Goal: Check status: Check status

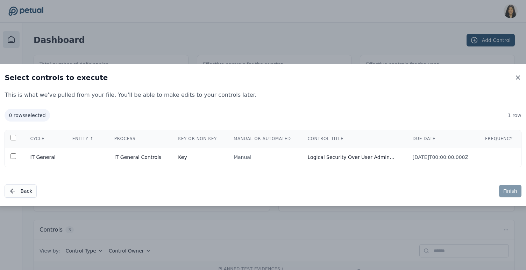
click at [519, 76] on icon at bounding box center [517, 77] width 3 height 3
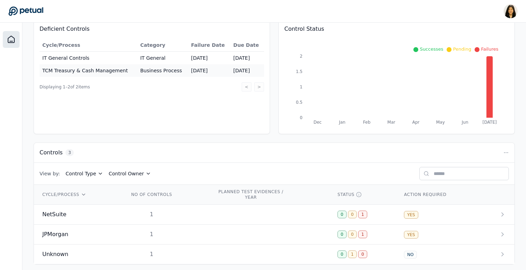
scroll to position [83, 0]
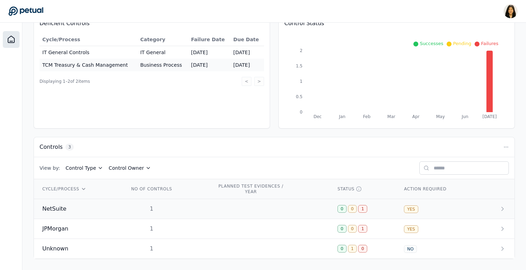
click at [226, 205] on td at bounding box center [269, 209] width 120 height 20
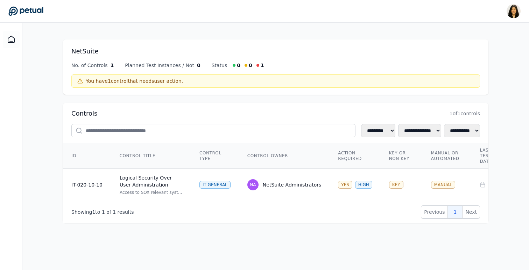
click at [33, 9] on icon at bounding box center [25, 11] width 35 height 9
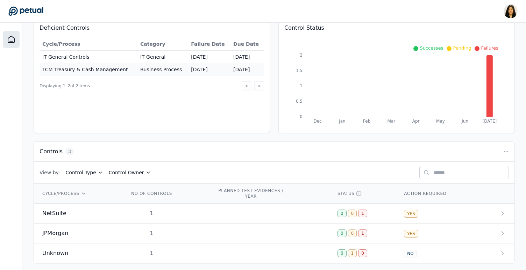
scroll to position [83, 0]
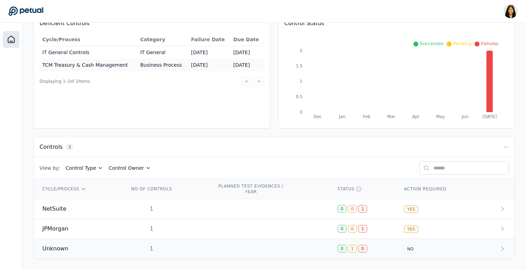
click at [59, 246] on span "Unknown" at bounding box center [55, 249] width 26 height 8
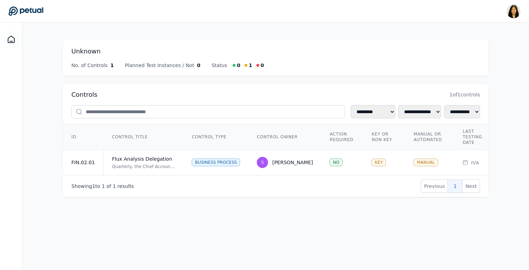
click at [33, 9] on icon at bounding box center [25, 11] width 35 height 9
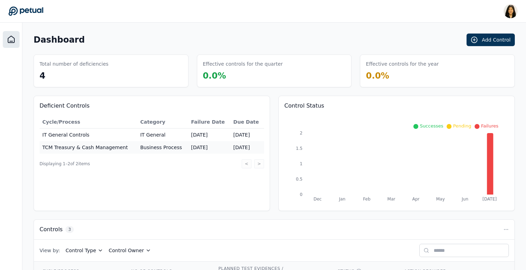
scroll to position [83, 0]
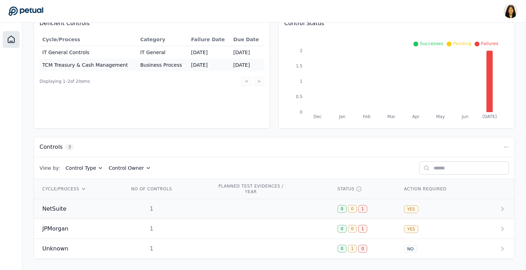
click at [392, 215] on td "0 0 1" at bounding box center [362, 209] width 66 height 20
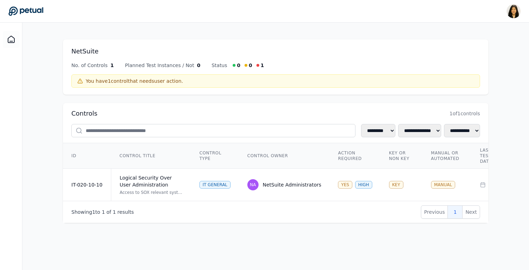
click at [18, 11] on icon at bounding box center [25, 11] width 35 height 10
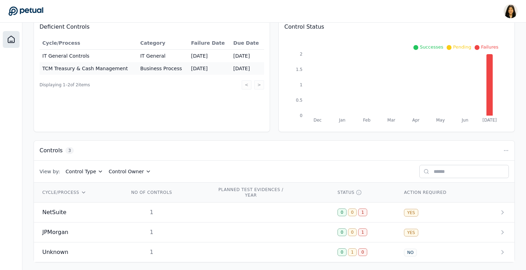
scroll to position [83, 0]
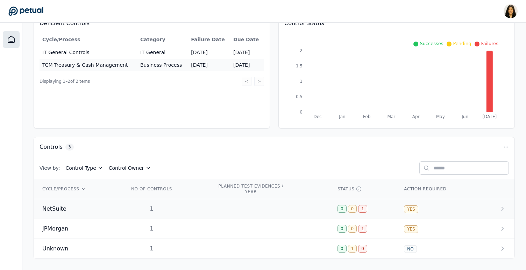
click at [146, 206] on div "1" at bounding box center [151, 209] width 45 height 8
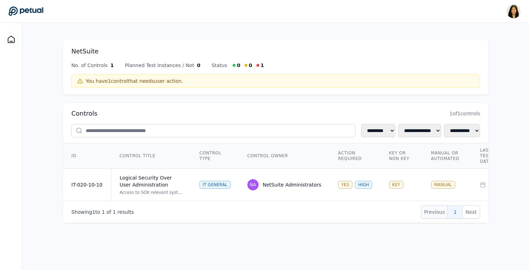
click at [433, 214] on button "Previous" at bounding box center [434, 212] width 27 height 13
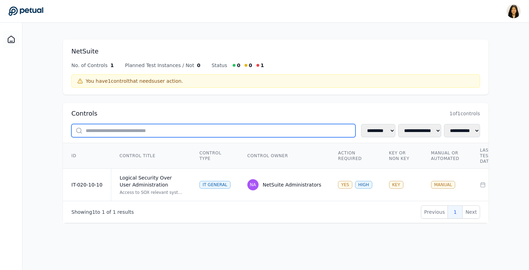
click at [98, 130] on input "text" at bounding box center [213, 130] width 284 height 13
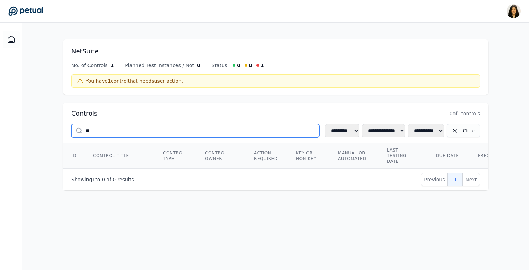
type input "*"
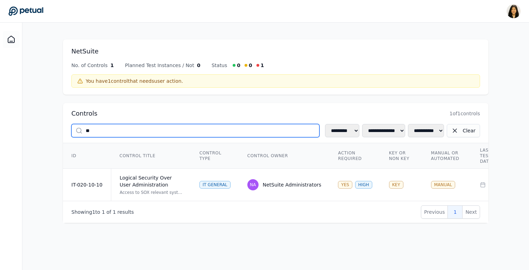
type input "*"
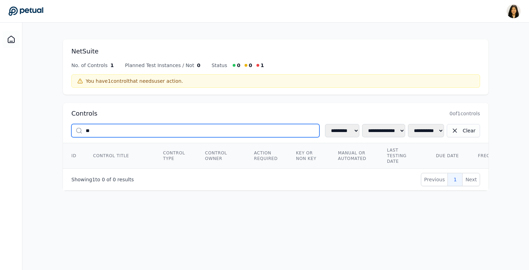
type input "*"
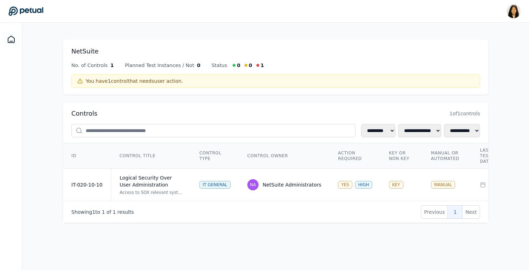
click at [502, 168] on main "**********" at bounding box center [275, 147] width 506 height 248
click at [362, 175] on td "YES HIGH" at bounding box center [354, 185] width 51 height 33
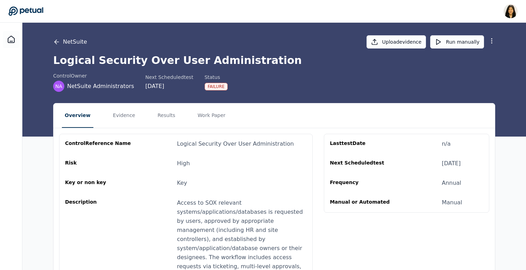
click at [53, 39] on icon at bounding box center [56, 41] width 7 height 7
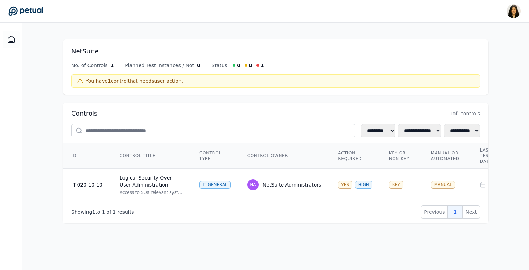
click at [36, 11] on icon at bounding box center [25, 11] width 35 height 9
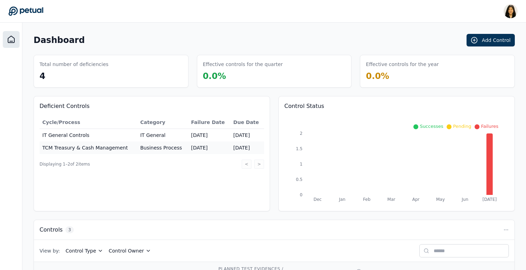
scroll to position [83, 0]
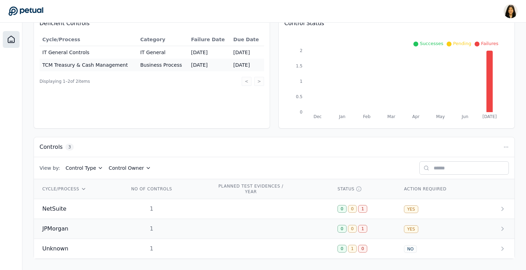
click at [105, 229] on div "JPMorgan" at bounding box center [77, 229] width 70 height 8
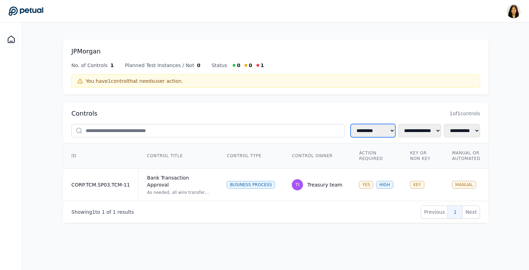
click at [362, 132] on select "**********" at bounding box center [372, 130] width 45 height 13
select select "**********"
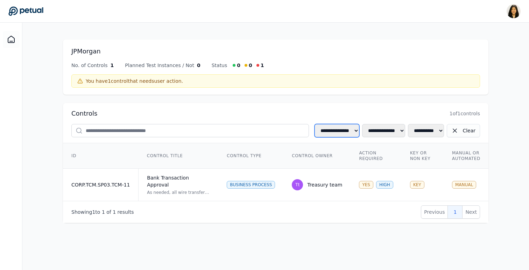
click at [331, 129] on select "**********" at bounding box center [336, 130] width 45 height 13
click at [460, 131] on button "Clear" at bounding box center [462, 130] width 33 height 13
select select
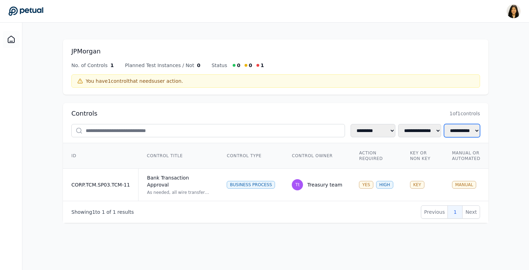
click at [444, 131] on select "**********" at bounding box center [462, 130] width 36 height 13
select select "***"
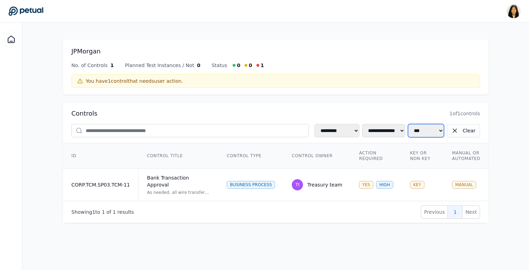
click at [436, 130] on select "**********" at bounding box center [426, 130] width 36 height 13
click at [461, 131] on button "Clear" at bounding box center [462, 130] width 33 height 13
select select
click at [420, 131] on select "**********" at bounding box center [419, 130] width 43 height 13
select select "**"
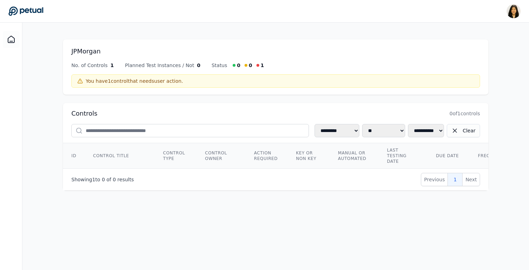
click at [459, 133] on button "Clear" at bounding box center [462, 130] width 33 height 13
select select
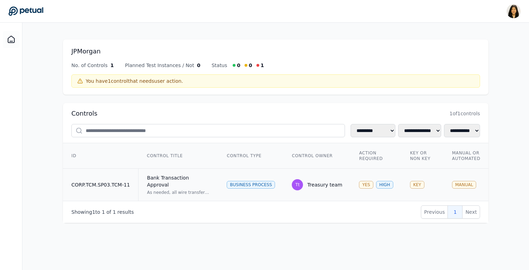
click at [101, 182] on td "CORP.TCM.SP03.TCM-11" at bounding box center [101, 185] width 76 height 33
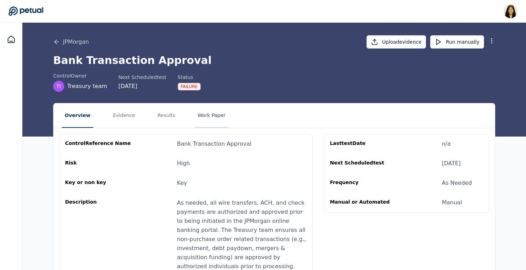
click at [195, 115] on button "Work Paper" at bounding box center [212, 115] width 34 height 24
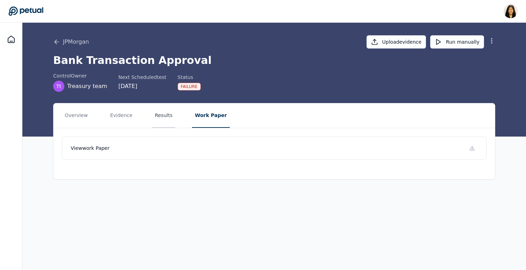
click at [159, 115] on button "Results" at bounding box center [163, 115] width 23 height 24
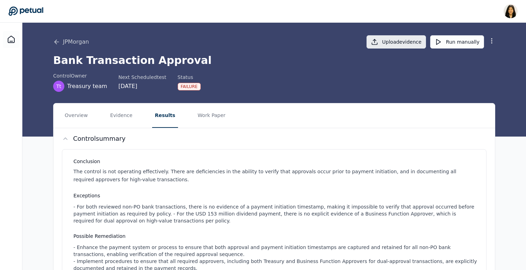
click at [388, 44] on button "Upload evidence" at bounding box center [396, 41] width 60 height 13
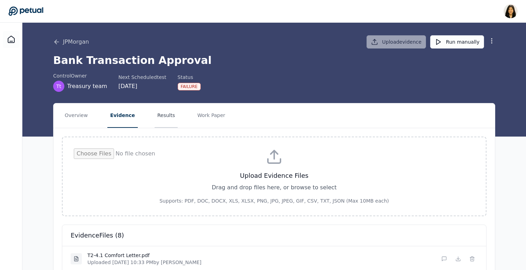
click at [156, 117] on button "Results" at bounding box center [166, 115] width 23 height 24
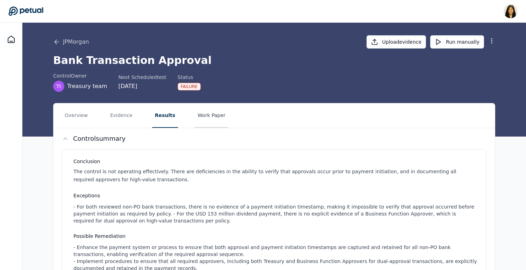
click at [206, 117] on button "Work Paper" at bounding box center [212, 115] width 34 height 24
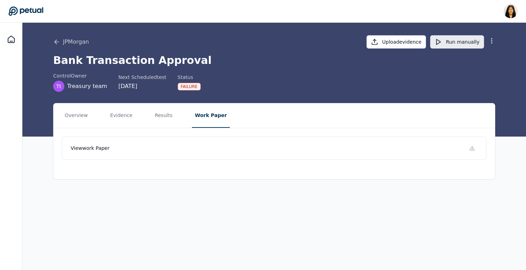
click at [457, 43] on button "Run manually" at bounding box center [457, 41] width 54 height 13
click at [494, 43] on icon at bounding box center [491, 40] width 7 height 7
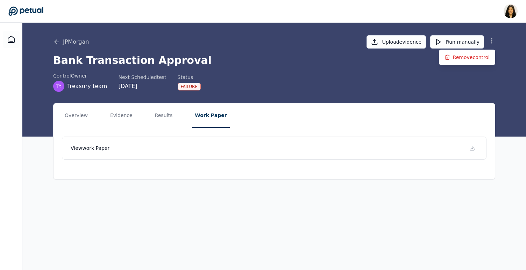
click at [494, 43] on icon at bounding box center [491, 40] width 7 height 7
click at [117, 118] on button "Evidence" at bounding box center [121, 115] width 28 height 24
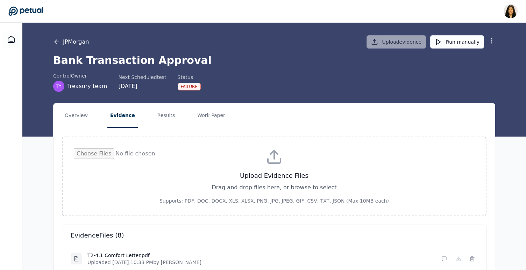
click at [71, 43] on button "JPMorgan" at bounding box center [71, 42] width 36 height 8
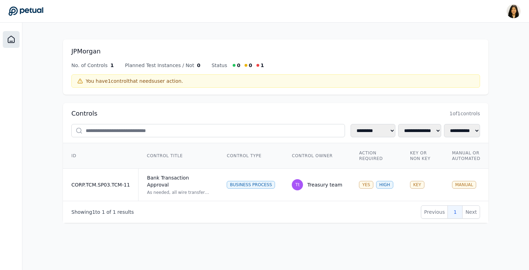
click at [12, 36] on icon at bounding box center [11, 39] width 8 height 8
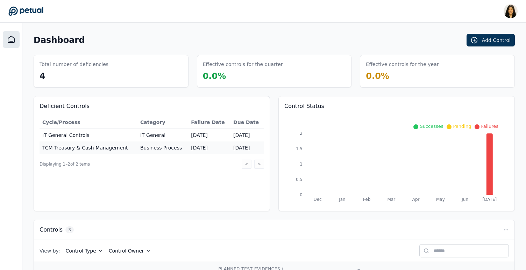
scroll to position [83, 0]
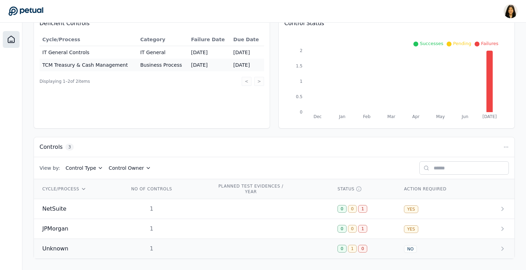
click at [47, 247] on span "Unknown" at bounding box center [55, 249] width 26 height 8
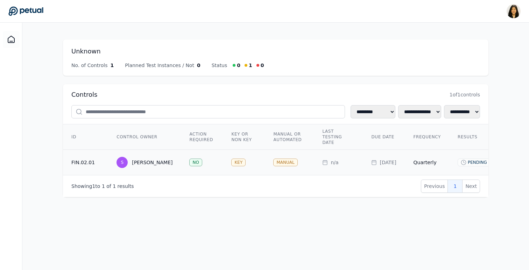
scroll to position [0, 145]
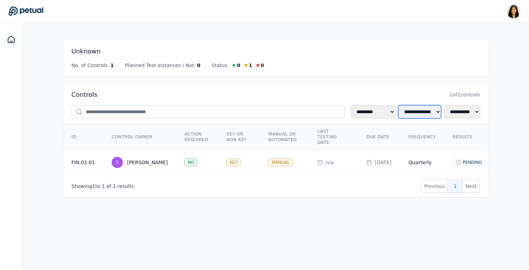
click at [398, 111] on select "**********" at bounding box center [419, 111] width 43 height 13
select select "***"
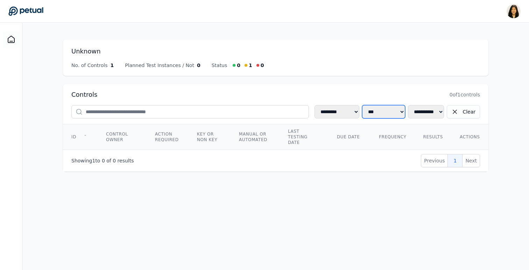
click at [388, 113] on select "**********" at bounding box center [383, 111] width 43 height 13
select select
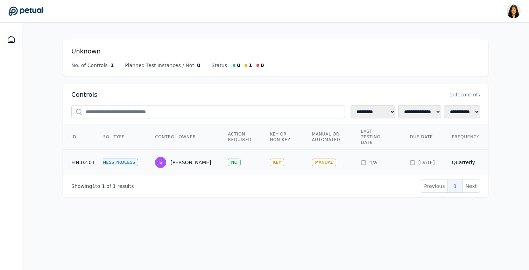
click at [364, 156] on td "n/a" at bounding box center [376, 163] width 49 height 26
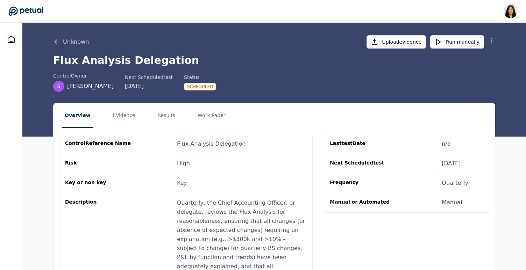
click at [488, 39] on icon at bounding box center [491, 40] width 7 height 7
click at [208, 116] on button "Work Paper" at bounding box center [212, 115] width 34 height 24
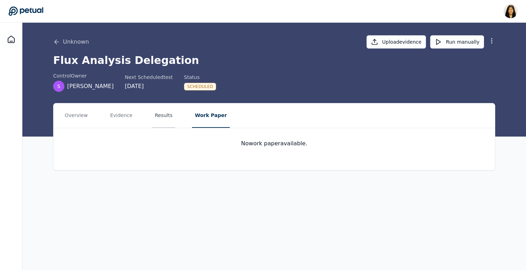
click at [169, 116] on button "Results" at bounding box center [163, 115] width 23 height 24
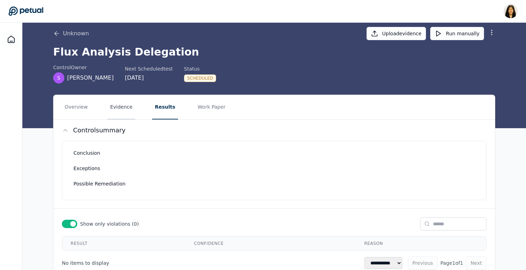
scroll to position [30, 0]
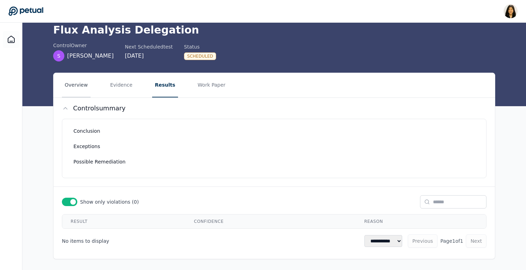
click at [68, 87] on button "Overview" at bounding box center [76, 85] width 29 height 24
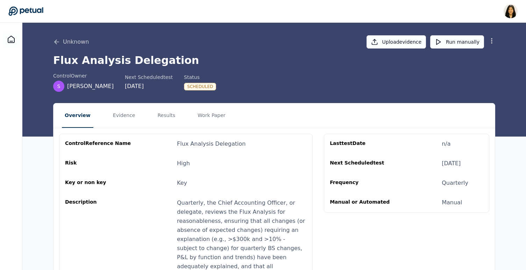
click at [447, 163] on div "[DATE]" at bounding box center [451, 163] width 19 height 8
click at [121, 117] on button "Evidence" at bounding box center [124, 115] width 28 height 24
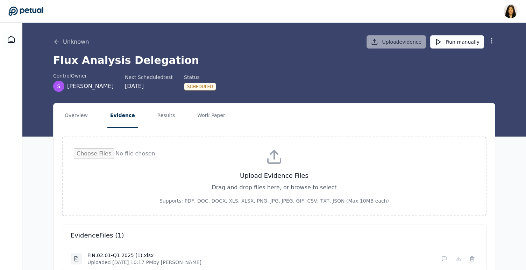
scroll to position [33, 0]
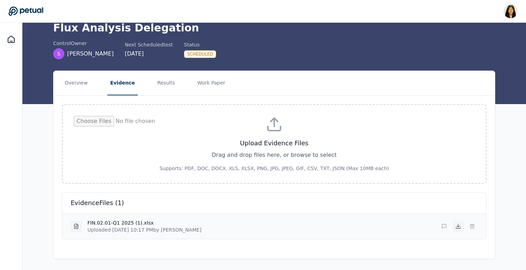
click at [455, 224] on icon at bounding box center [458, 227] width 6 height 6
click at [443, 226] on icon at bounding box center [444, 227] width 6 height 6
click at [324, 197] on div "evidence Files ( 1 )" at bounding box center [274, 203] width 424 height 21
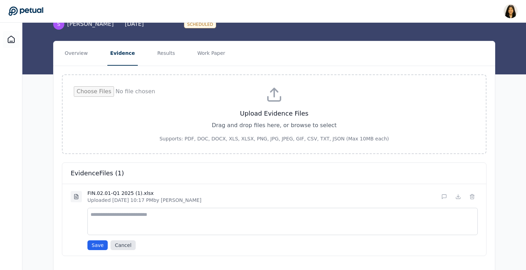
scroll to position [79, 0]
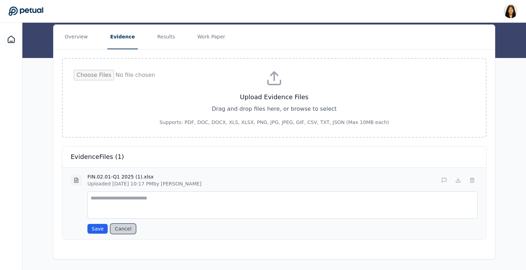
click at [120, 230] on button "Cancel" at bounding box center [122, 229] width 25 height 10
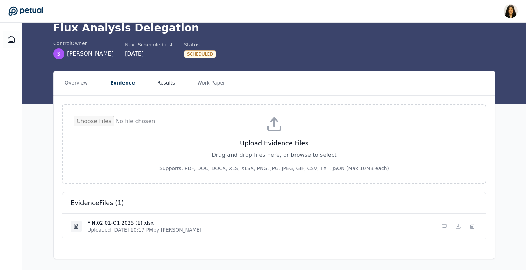
click at [169, 83] on button "Results" at bounding box center [166, 83] width 23 height 24
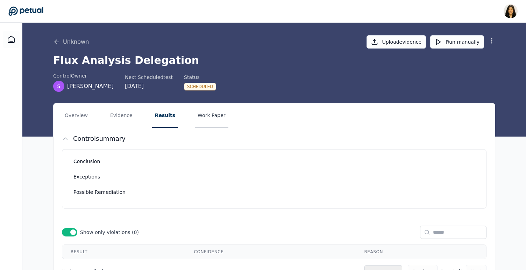
scroll to position [30, 0]
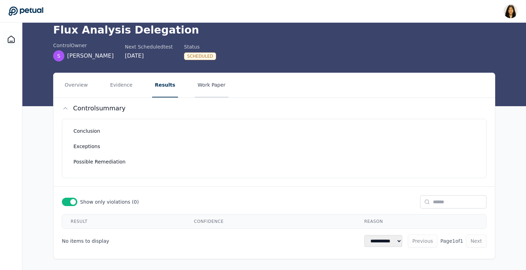
click at [201, 81] on button "Work Paper" at bounding box center [212, 85] width 34 height 24
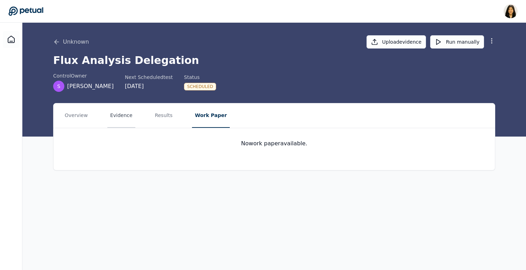
click at [119, 113] on button "Evidence" at bounding box center [121, 115] width 28 height 24
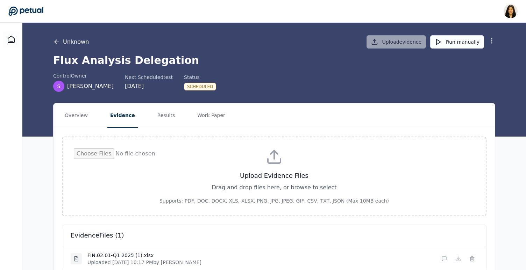
click at [59, 43] on button "Unknown" at bounding box center [71, 42] width 36 height 8
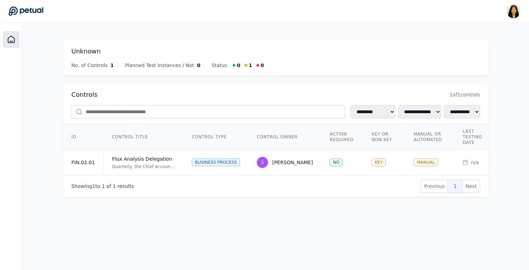
click at [11, 37] on icon at bounding box center [11, 39] width 8 height 8
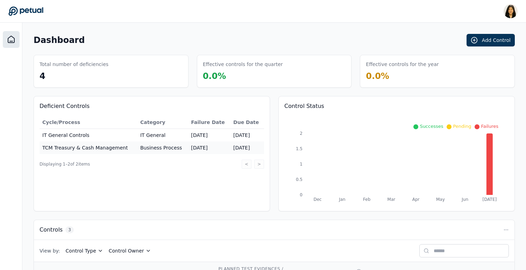
scroll to position [83, 0]
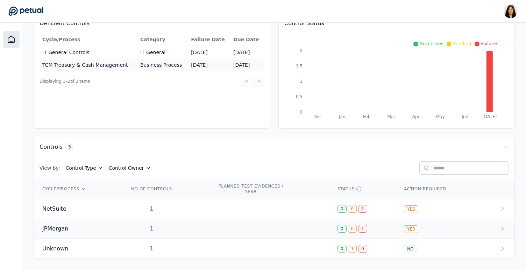
click at [172, 223] on td "1" at bounding box center [165, 229] width 88 height 20
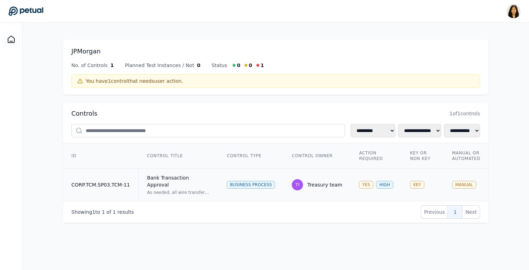
click at [171, 176] on div "Bank Transaction Approval" at bounding box center [178, 181] width 63 height 14
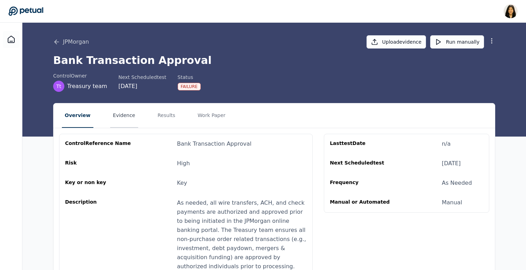
click at [122, 116] on button "Evidence" at bounding box center [124, 115] width 28 height 24
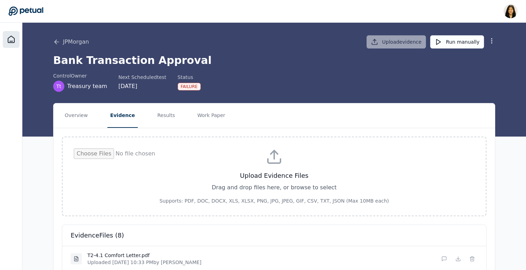
click at [14, 38] on icon at bounding box center [11, 39] width 6 height 7
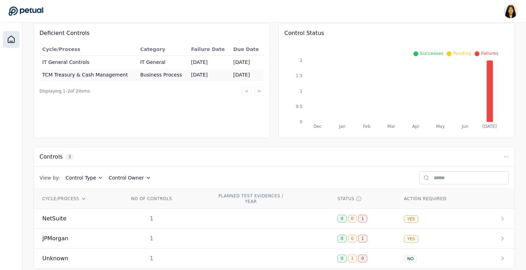
scroll to position [79, 0]
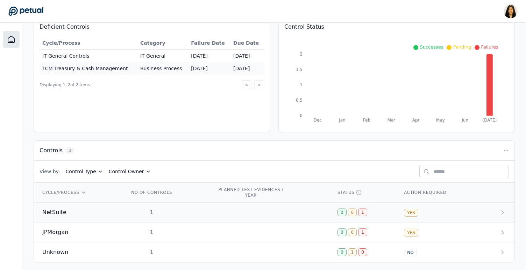
click at [123, 214] on td "1" at bounding box center [165, 213] width 88 height 20
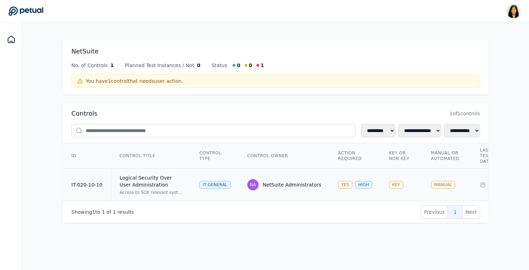
click at [228, 184] on div "IT General" at bounding box center [214, 185] width 31 height 8
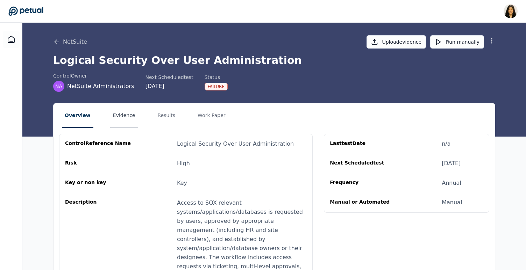
click at [119, 115] on button "Evidence" at bounding box center [124, 115] width 28 height 24
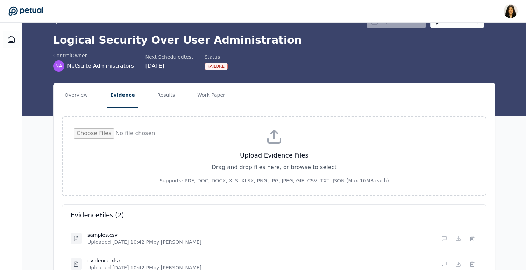
scroll to position [58, 0]
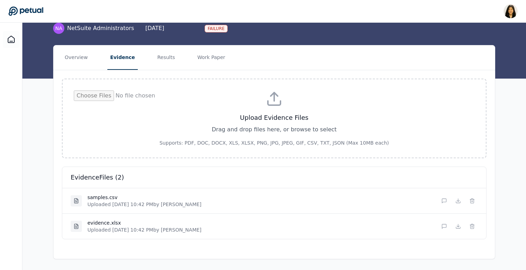
click at [272, 105] on input "file" at bounding box center [274, 119] width 401 height 56
click at [155, 58] on button "Results" at bounding box center [166, 57] width 23 height 24
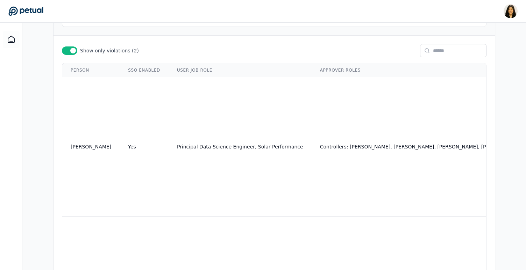
scroll to position [316, 0]
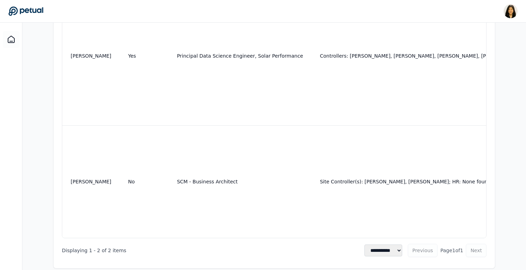
scroll to position [369, 0]
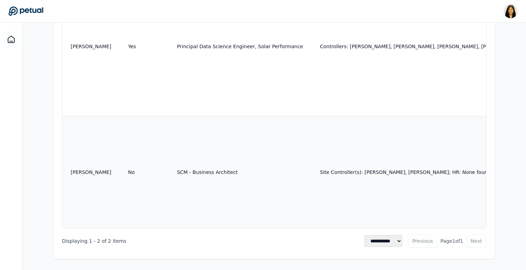
click at [112, 171] on td "[PERSON_NAME]" at bounding box center [90, 172] width 57 height 112
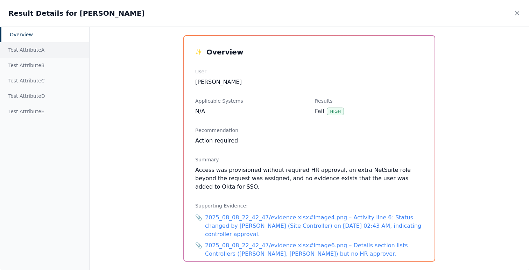
click at [47, 47] on div "Test Attribute A" at bounding box center [44, 49] width 89 height 15
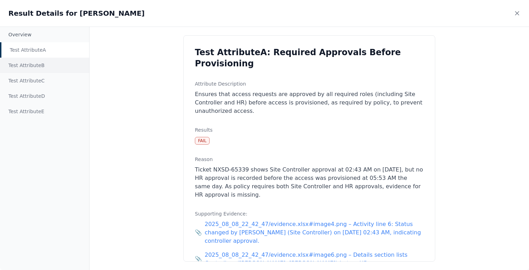
click at [45, 67] on div "Test Attribute B" at bounding box center [44, 65] width 89 height 15
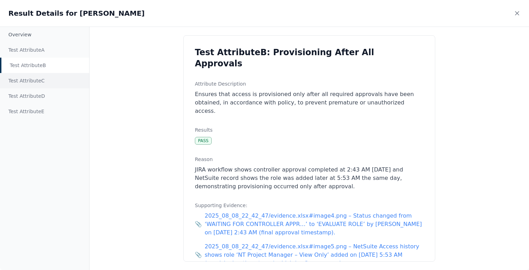
click at [42, 83] on div "Test Attribute C" at bounding box center [44, 80] width 89 height 15
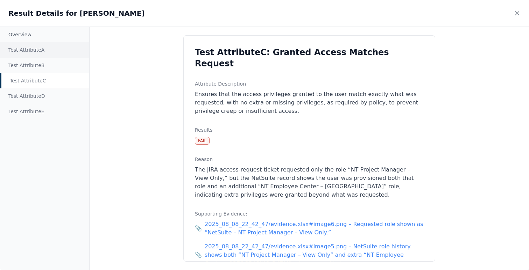
click at [53, 55] on div "Test Attribute A" at bounding box center [44, 49] width 89 height 15
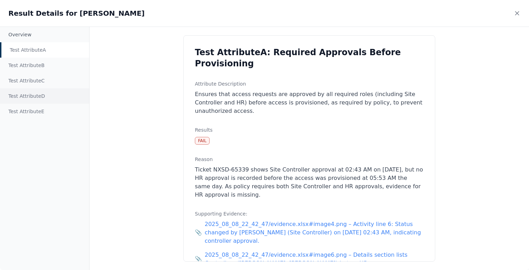
click at [47, 89] on div "Test Attribute D" at bounding box center [44, 95] width 89 height 15
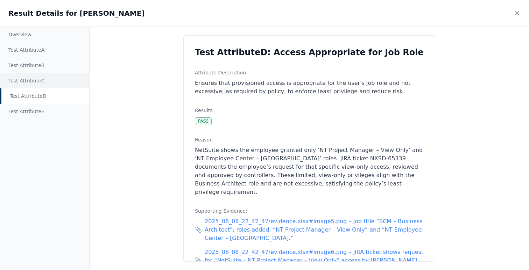
click at [49, 78] on div "Test Attribute C" at bounding box center [44, 80] width 89 height 15
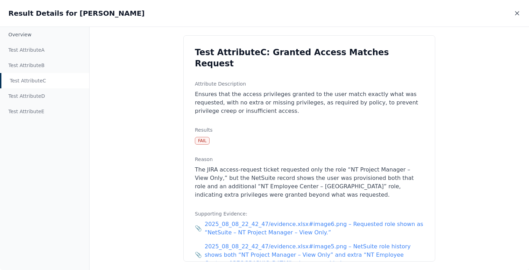
click at [514, 13] on icon at bounding box center [516, 13] width 7 height 7
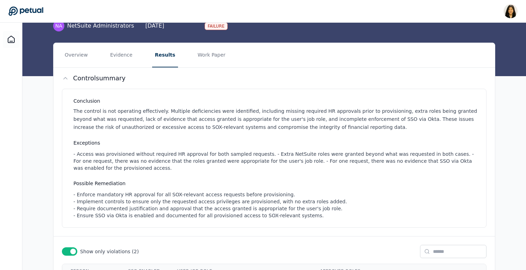
scroll to position [0, 0]
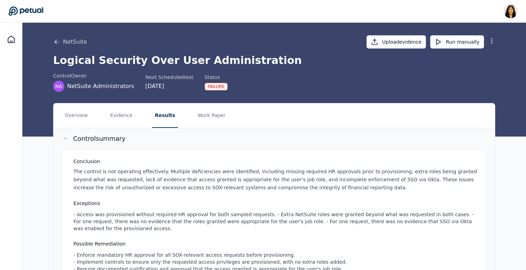
click at [64, 136] on icon at bounding box center [65, 138] width 7 height 7
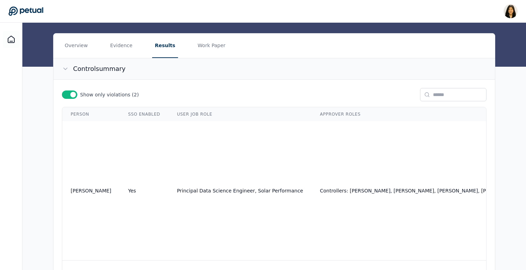
scroll to position [76, 0]
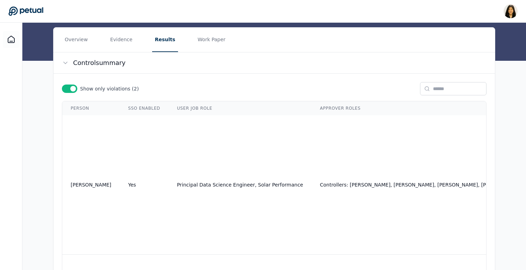
click at [71, 91] on span at bounding box center [73, 89] width 6 height 6
click at [71, 91] on div at bounding box center [69, 89] width 15 height 8
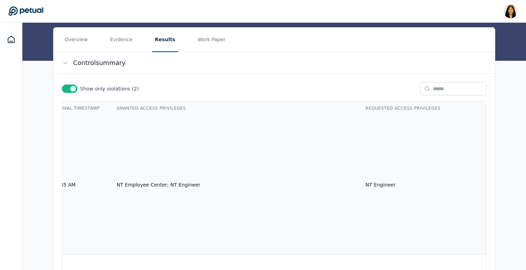
scroll to position [0, 1214]
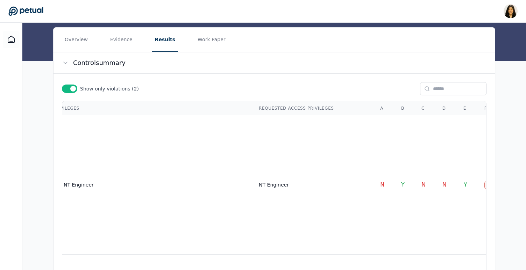
click at [72, 87] on span at bounding box center [73, 89] width 6 height 6
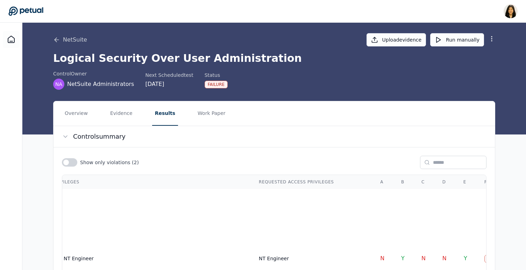
scroll to position [0, 0]
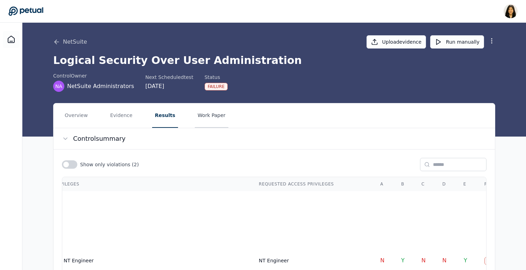
click at [203, 115] on button "Work Paper" at bounding box center [212, 115] width 34 height 24
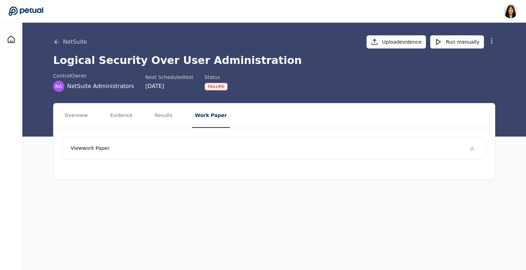
click at [146, 126] on nav "Overview Evidence Results Work Paper" at bounding box center [273, 115] width 441 height 24
click at [165, 114] on button "Results" at bounding box center [163, 115] width 23 height 24
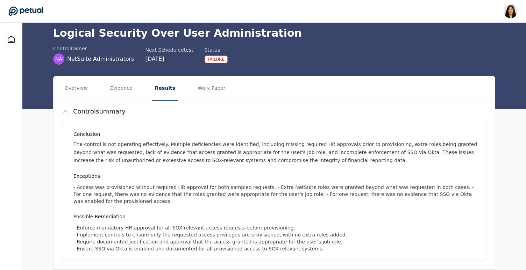
scroll to position [13, 0]
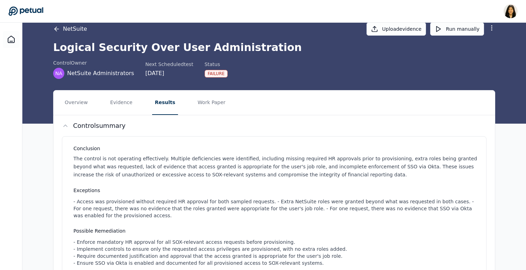
click at [62, 27] on button "NetSuite" at bounding box center [70, 29] width 34 height 8
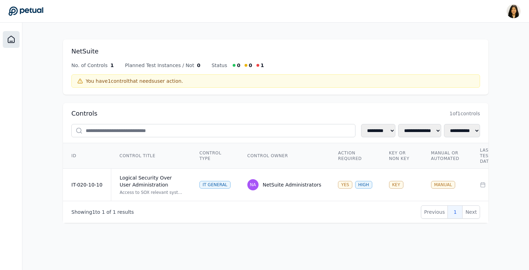
click at [6, 44] on div at bounding box center [11, 39] width 17 height 17
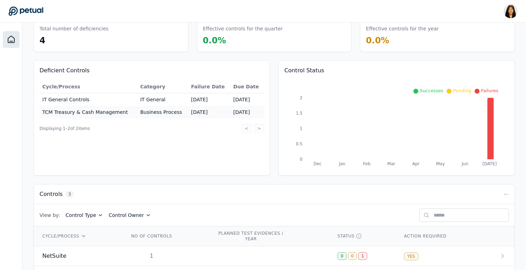
scroll to position [83, 0]
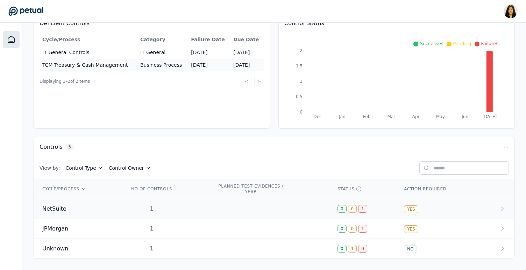
click at [108, 207] on div "NetSuite" at bounding box center [77, 209] width 70 height 8
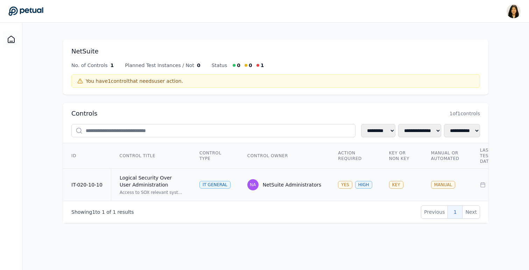
click at [147, 178] on div "Logical Security Over User Administration" at bounding box center [151, 181] width 63 height 14
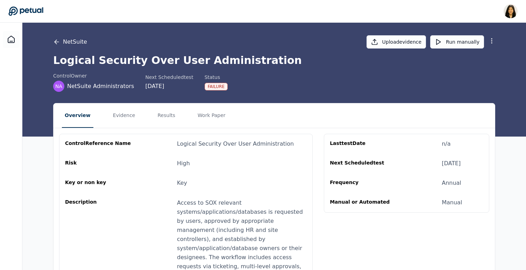
click at [65, 43] on button "NetSuite" at bounding box center [70, 42] width 34 height 8
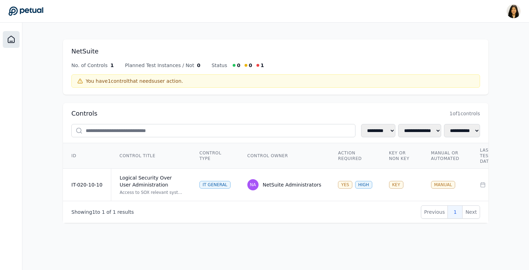
click at [10, 40] on icon at bounding box center [11, 39] width 8 height 8
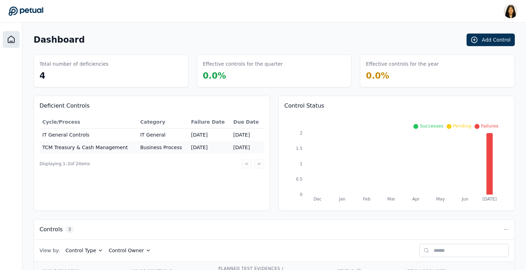
scroll to position [83, 0]
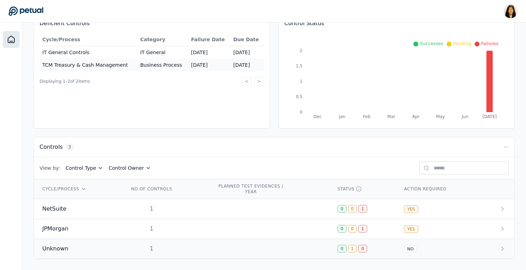
click at [80, 251] on div "Unknown" at bounding box center [77, 249] width 70 height 8
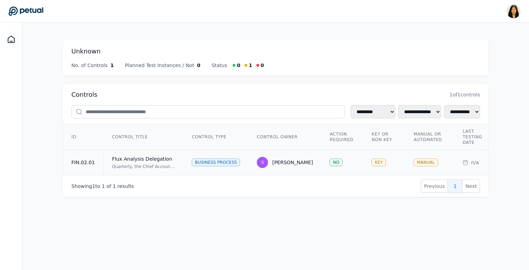
click at [146, 164] on div "Quarterly, the Chief Accounting Officer, or delegate, reviews the Flux Analysis…" at bounding box center [143, 167] width 63 height 6
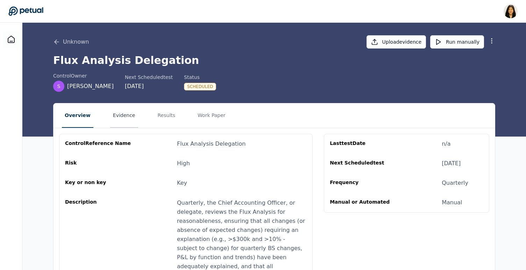
click at [115, 117] on button "Evidence" at bounding box center [124, 115] width 28 height 24
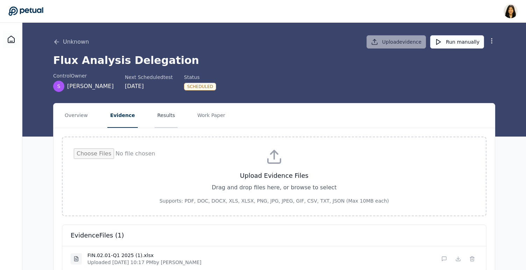
click at [160, 116] on button "Results" at bounding box center [166, 115] width 23 height 24
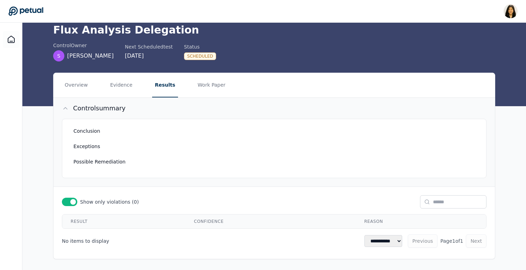
scroll to position [0, 0]
click at [36, 8] on icon at bounding box center [25, 11] width 35 height 10
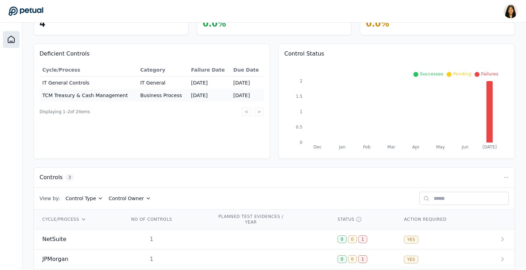
scroll to position [83, 0]
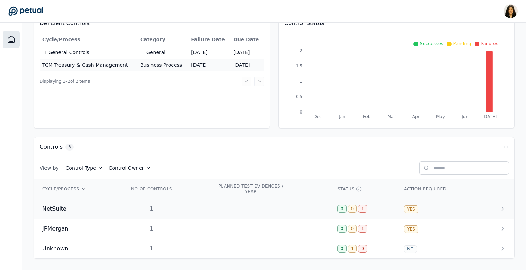
click at [119, 205] on td "NetSuite" at bounding box center [77, 209] width 87 height 20
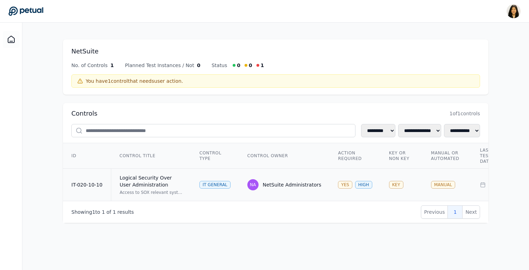
click at [252, 180] on div "NA" at bounding box center [252, 184] width 11 height 11
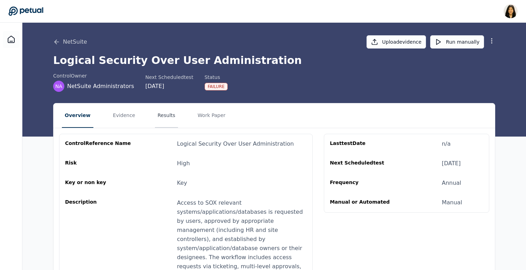
click at [160, 113] on button "Results" at bounding box center [166, 115] width 23 height 24
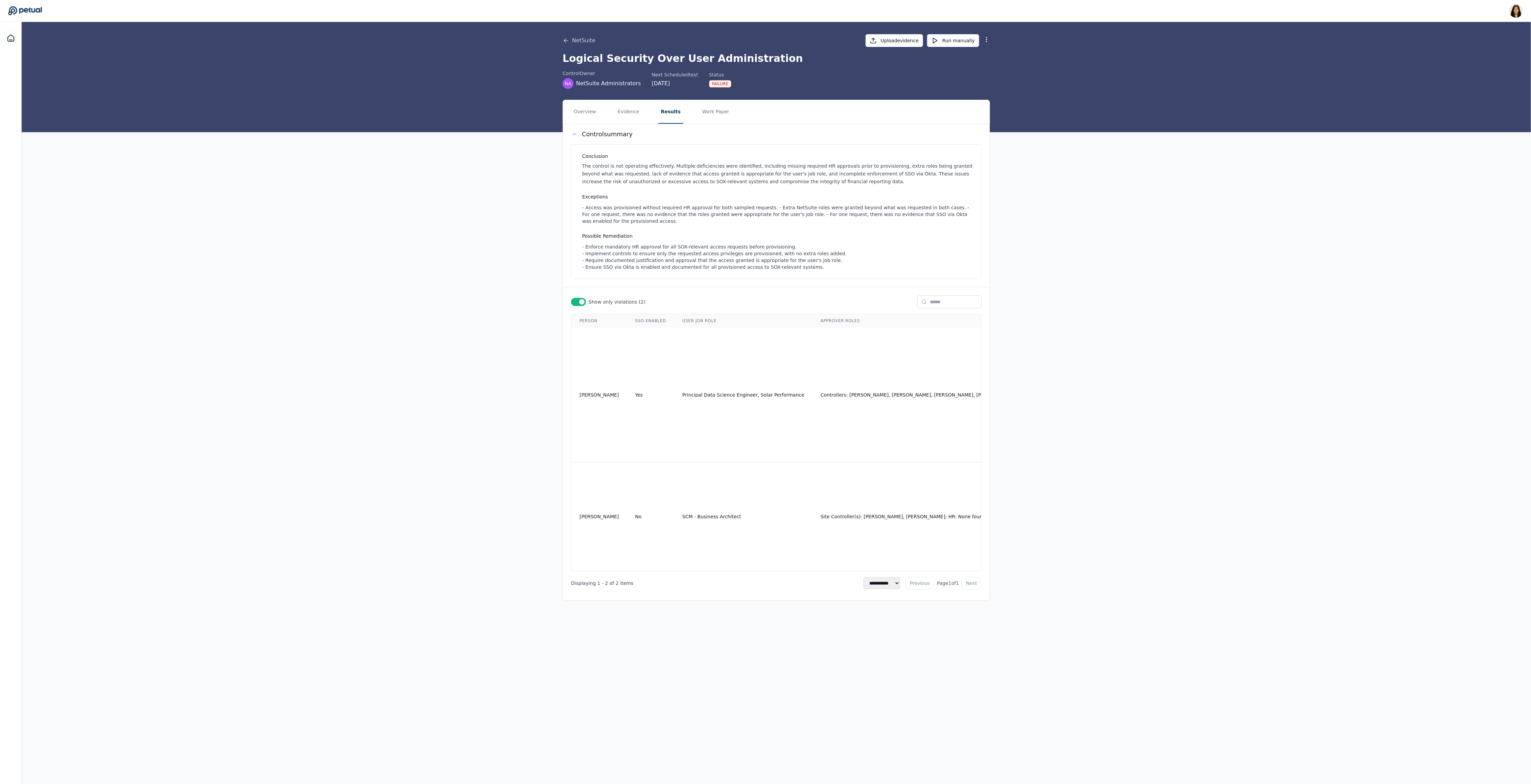
click at [508, 194] on div "Overview Evidence Results Work Paper Control summary Conclusion The control is …" at bounding box center [776, 350] width 1510 height 501
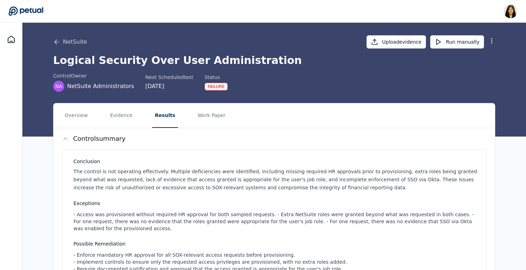
click at [295, 71] on div "Logical Security Over User Administration control Owner NA NetSuite Administrat…" at bounding box center [274, 73] width 442 height 38
